Goal: Check status: Check status

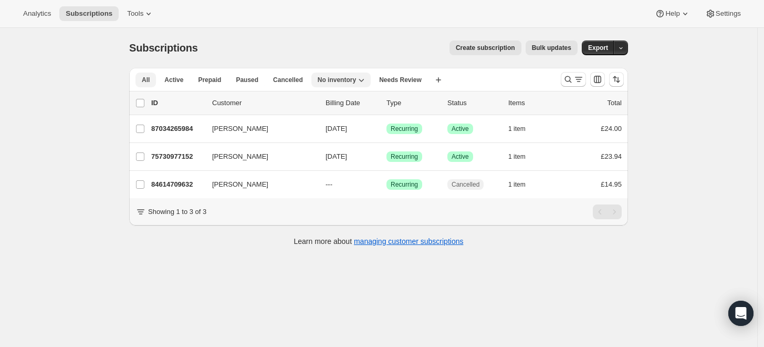
click at [147, 77] on span "All" at bounding box center [146, 80] width 8 height 8
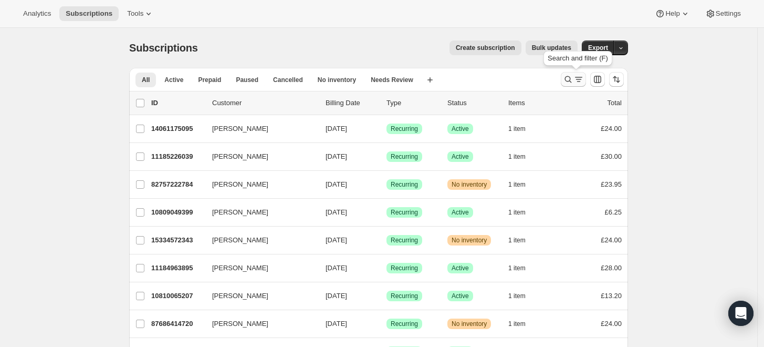
click at [571, 79] on icon "Search and filter results" at bounding box center [568, 79] width 11 height 11
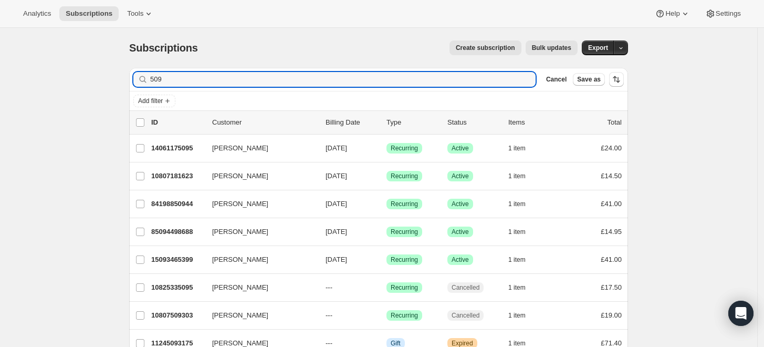
type input "509"
click at [159, 77] on input "509" at bounding box center [333, 79] width 367 height 15
